Goal: Task Accomplishment & Management: Use online tool/utility

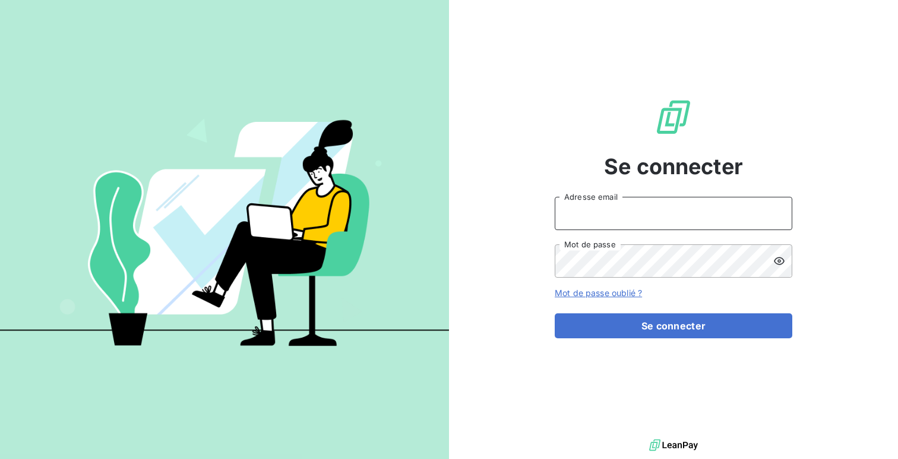
click at [633, 226] on input "Adresse email" at bounding box center [674, 213] width 238 height 33
type input "admin@vocalcomchile"
click at [555, 313] on button "Se connecter" at bounding box center [674, 325] width 238 height 25
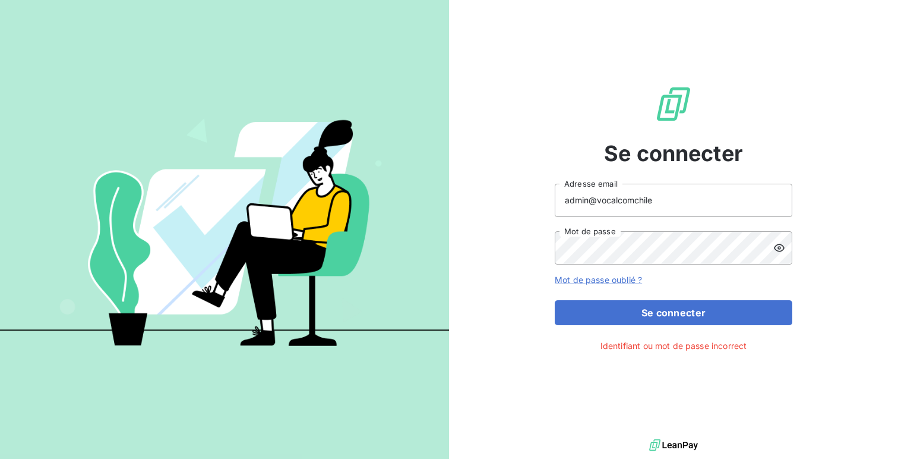
click at [778, 245] on icon at bounding box center [779, 248] width 12 height 12
click at [555, 300] on button "Se connecter" at bounding box center [674, 312] width 238 height 25
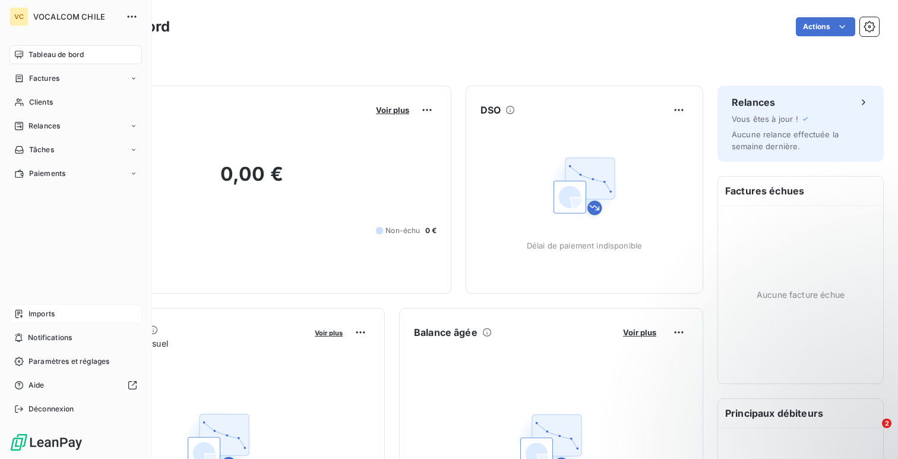
click at [32, 314] on span "Imports" at bounding box center [42, 313] width 26 height 11
